Goal: Task Accomplishment & Management: Use online tool/utility

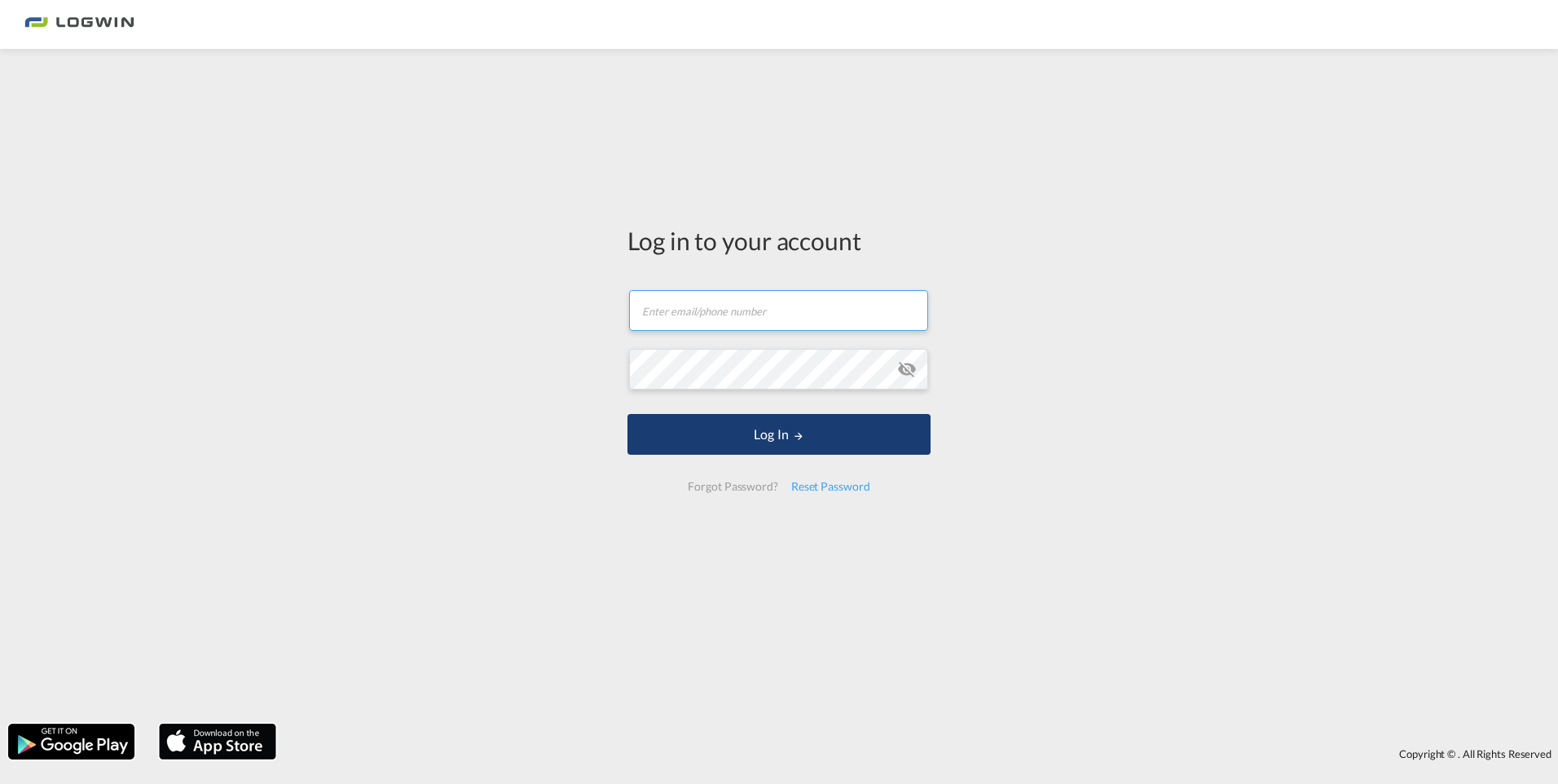
type input "michael.below@logwin-logistics.com"
click at [779, 434] on button "Log In" at bounding box center [779, 434] width 303 height 41
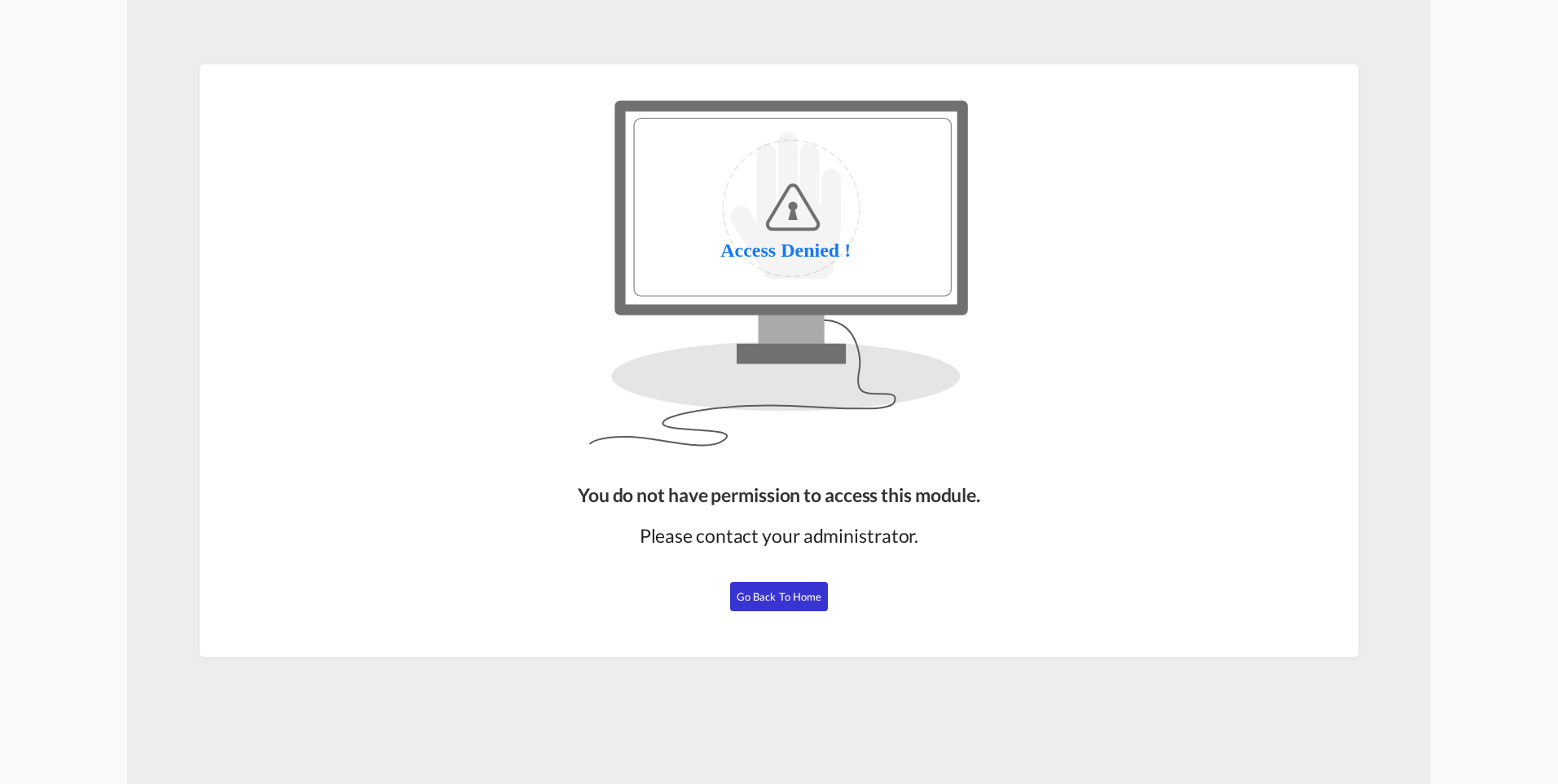
click at [771, 606] on button "Go Back to Home" at bounding box center [779, 596] width 98 height 30
